Goal: Task Accomplishment & Management: Manage account settings

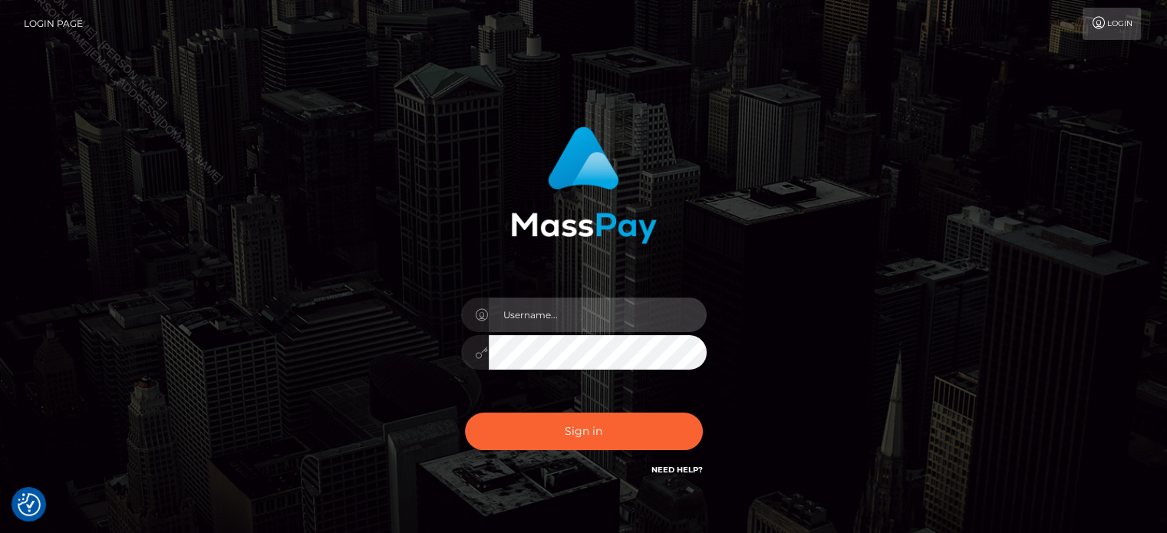
click at [580, 326] on input "text" at bounding box center [598, 315] width 218 height 35
type input "[PERSON_NAME]"
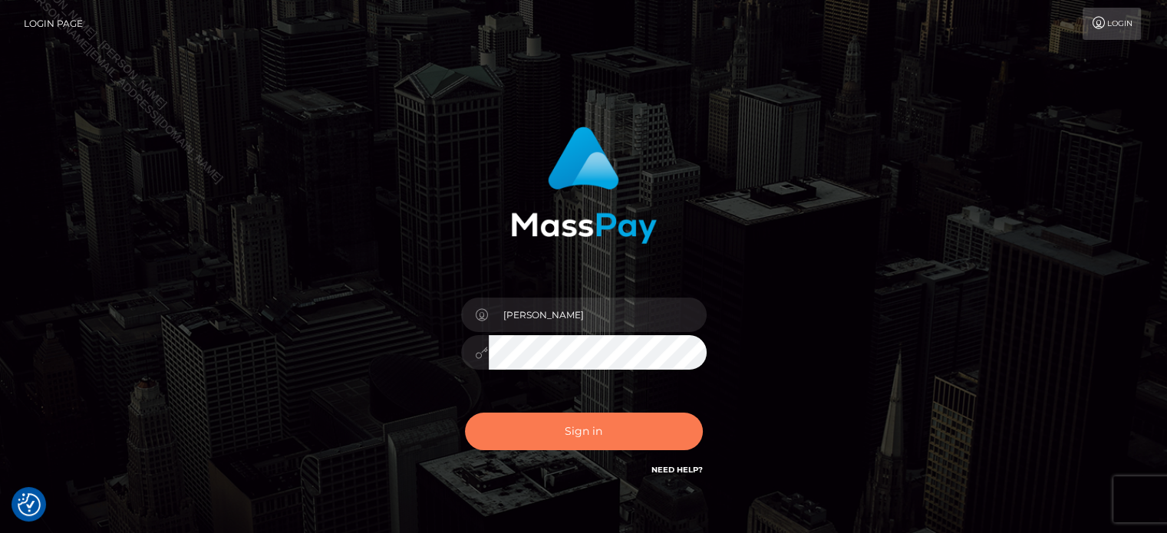
click at [580, 426] on button "Sign in" at bounding box center [584, 432] width 238 height 38
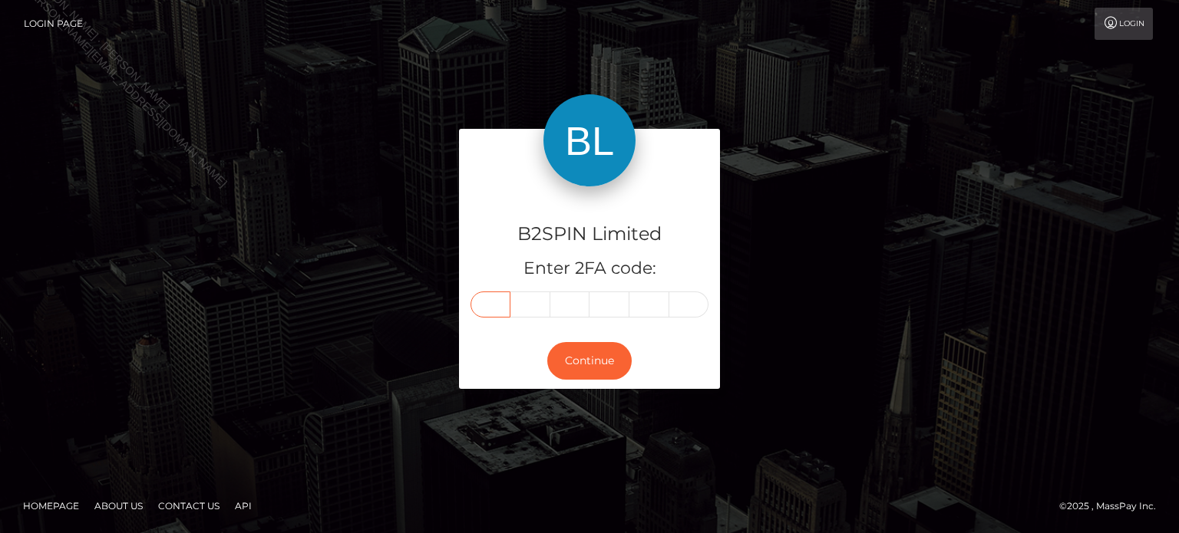
drag, startPoint x: 491, startPoint y: 290, endPoint x: 491, endPoint y: 311, distance: 20.7
click at [491, 311] on input "text" at bounding box center [491, 305] width 40 height 26
paste input "9"
type input "9"
type input "5"
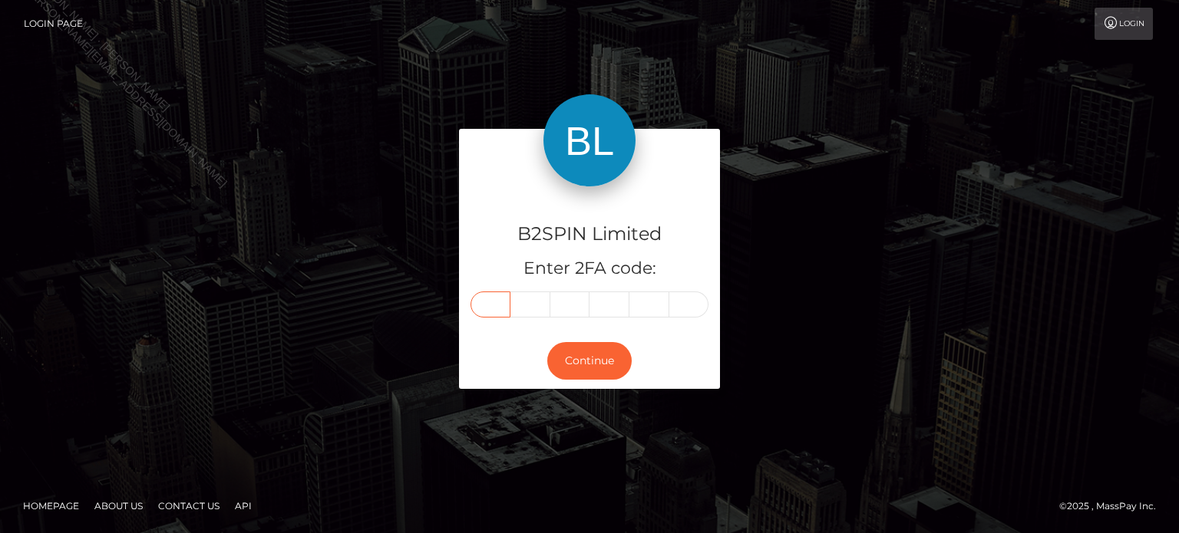
type input "4"
type input "0"
type input "9"
type input "3"
click at [583, 359] on button "Continue" at bounding box center [589, 361] width 84 height 38
